Goal: Use online tool/utility: Utilize a website feature to perform a specific function

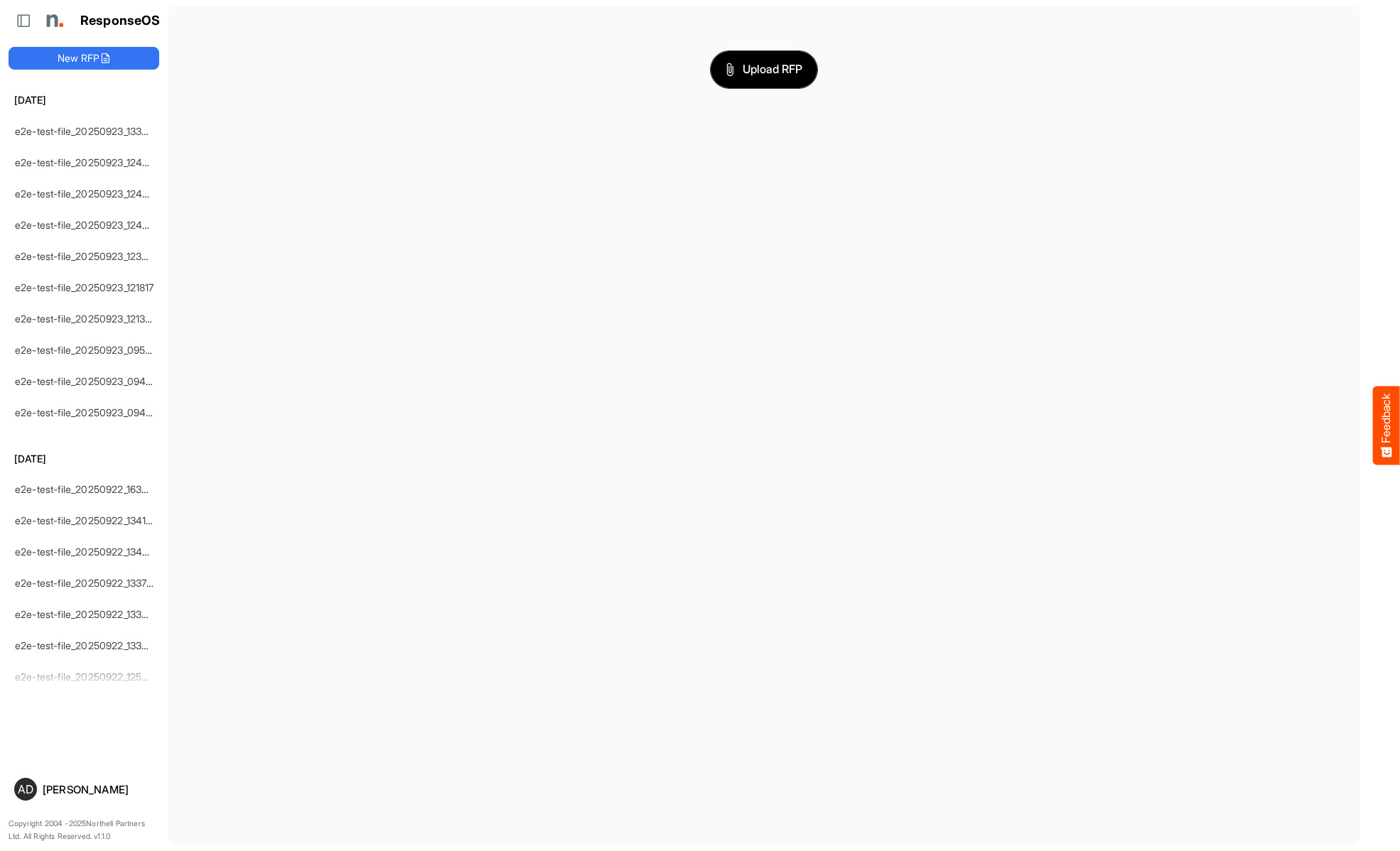
click at [764, 69] on span "Upload RFP" at bounding box center [763, 70] width 77 height 19
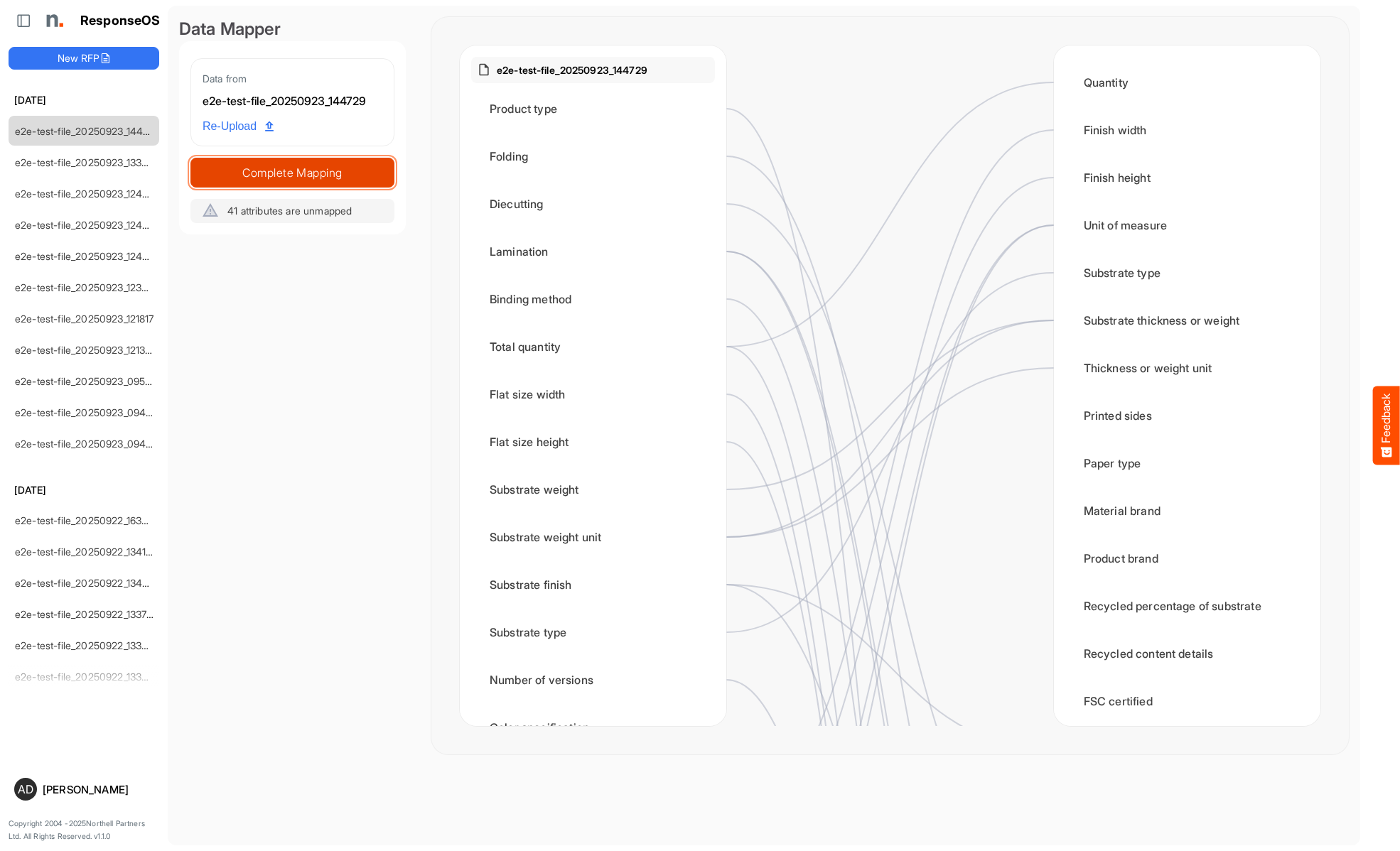
click at [292, 171] on span "Complete Mapping" at bounding box center [292, 171] width 202 height 19
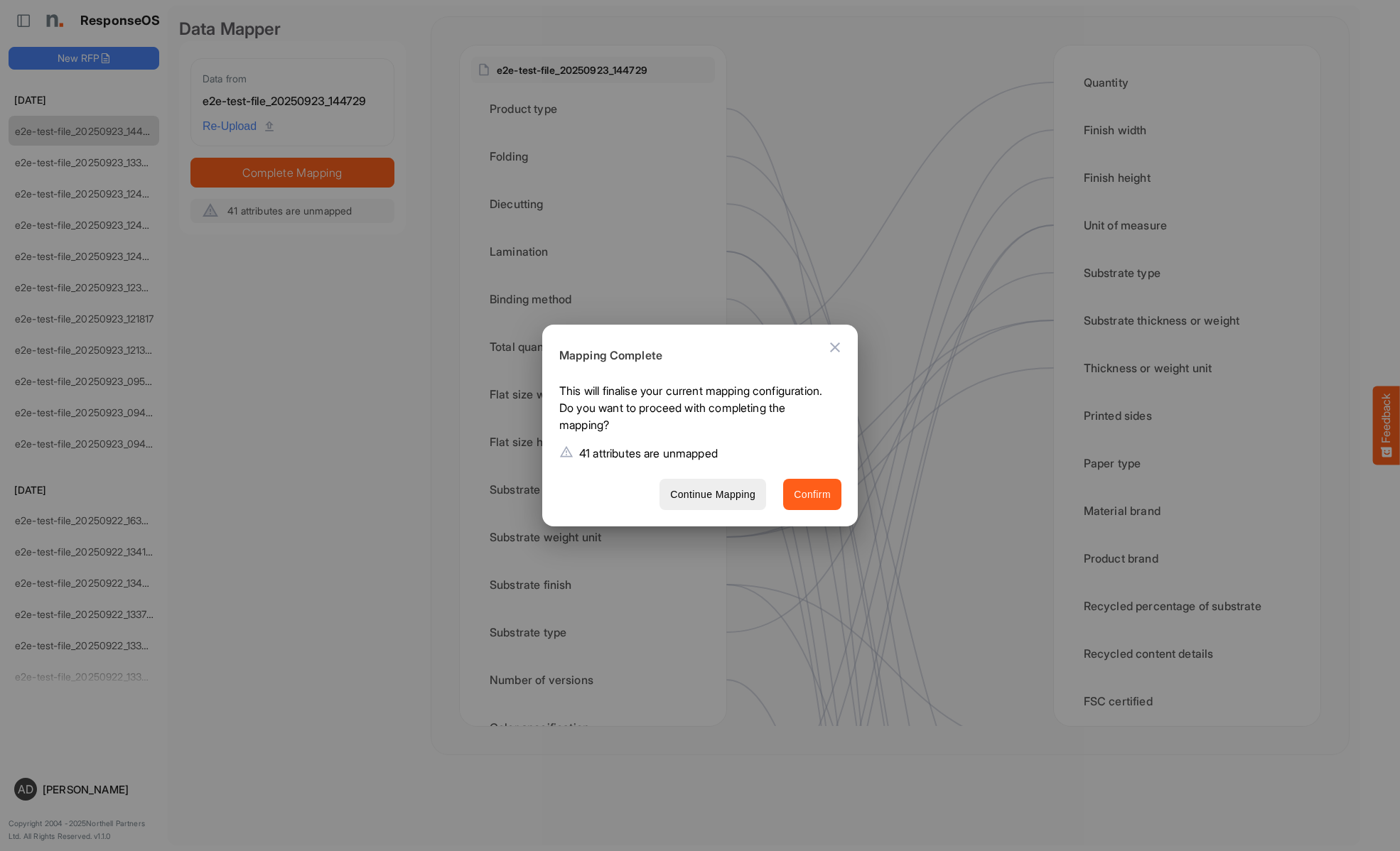
click at [812, 494] on span "Confirm" at bounding box center [812, 494] width 37 height 18
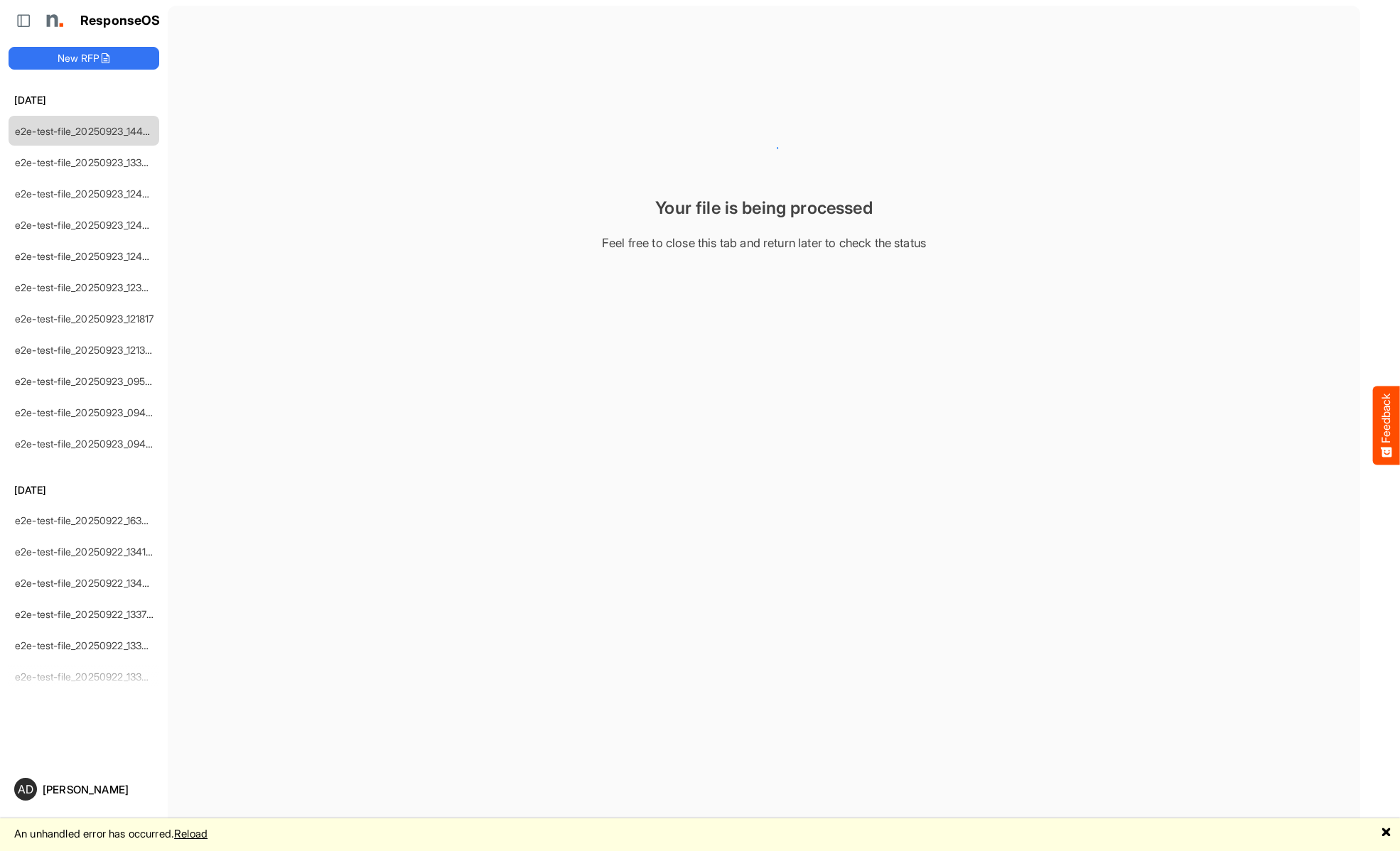
click at [466, 560] on main "Your file is being processed Feel free to close this tab and return later to ch…" at bounding box center [764, 426] width 1192 height 840
